Goal: Check status

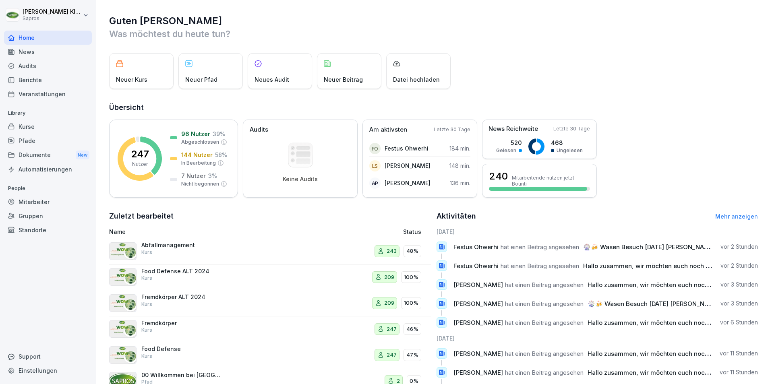
click at [37, 201] on div "Mitarbeiter" at bounding box center [48, 202] width 88 height 14
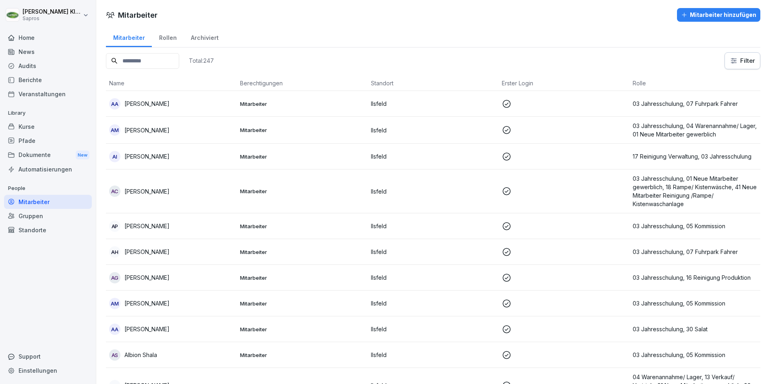
click at [133, 62] on input at bounding box center [142, 61] width 73 height 16
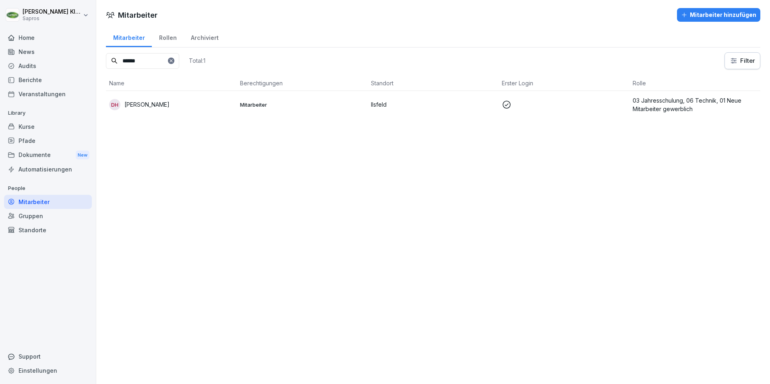
type input "******"
click at [661, 102] on p "03 Jahresschulung, 06 Technik, 01 Neue Mitarbeiter gewerblich" at bounding box center [695, 104] width 125 height 17
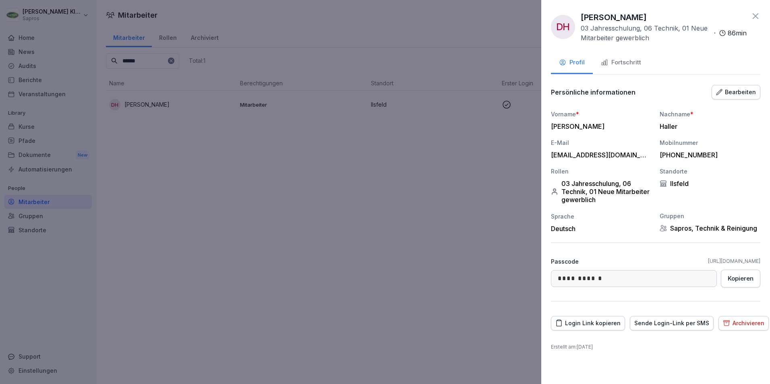
click at [626, 60] on div "Fortschritt" at bounding box center [621, 62] width 40 height 9
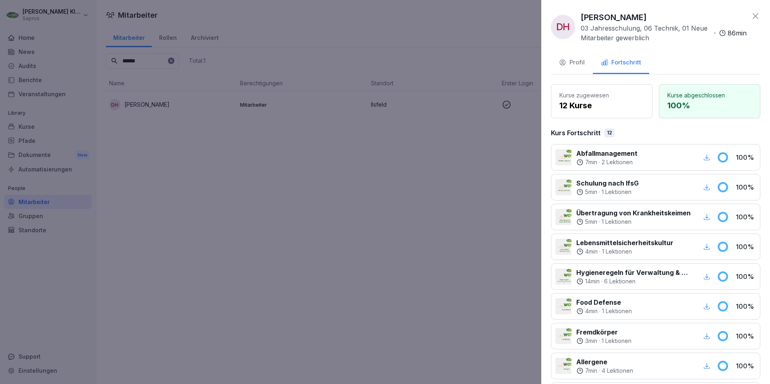
click at [751, 12] on icon at bounding box center [756, 16] width 10 height 10
